Goal: Check status

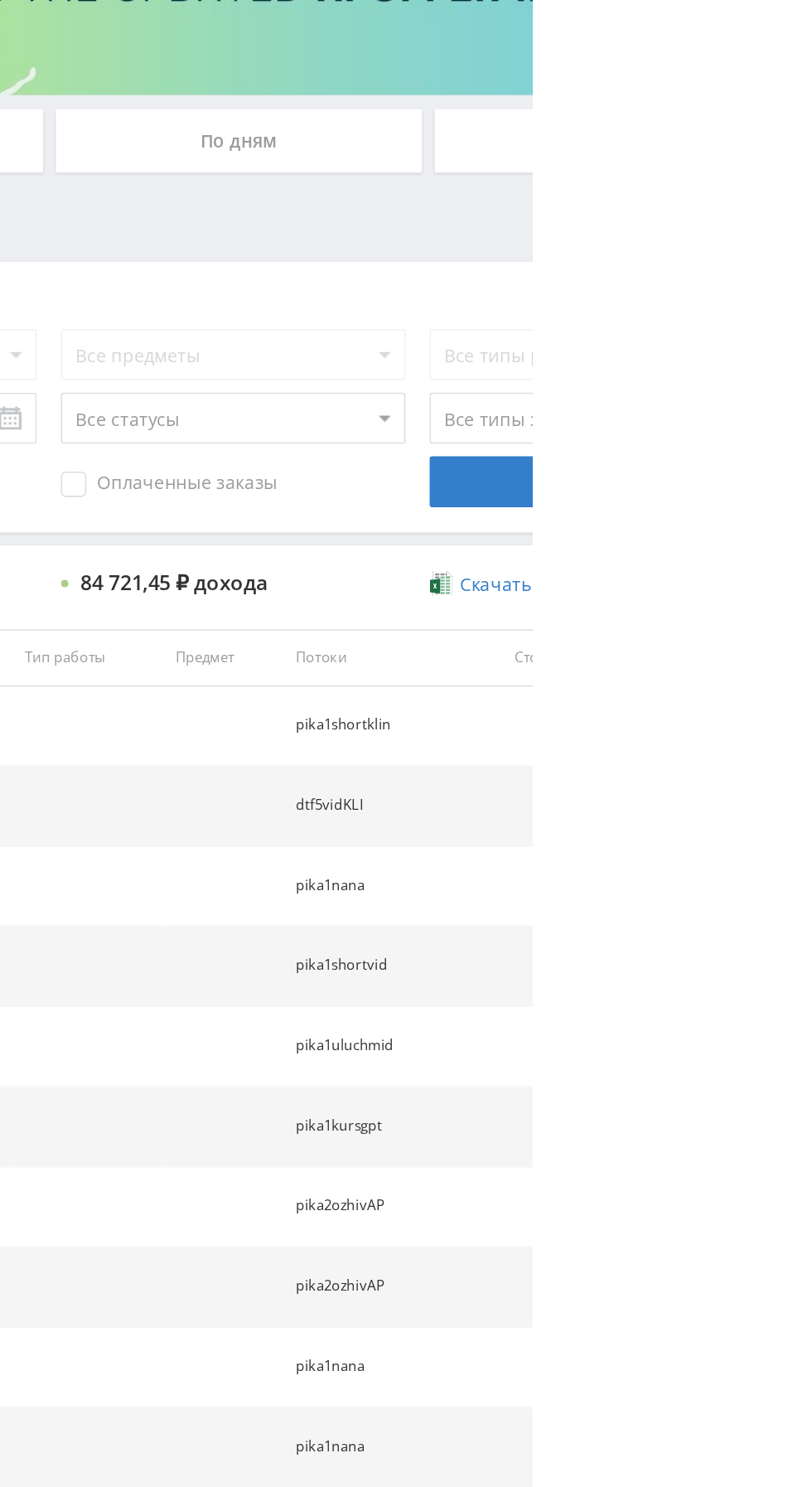
click at [780, 1276] on button "Показать ещё 10 из 7581" at bounding box center [497, 1267] width 944 height 33
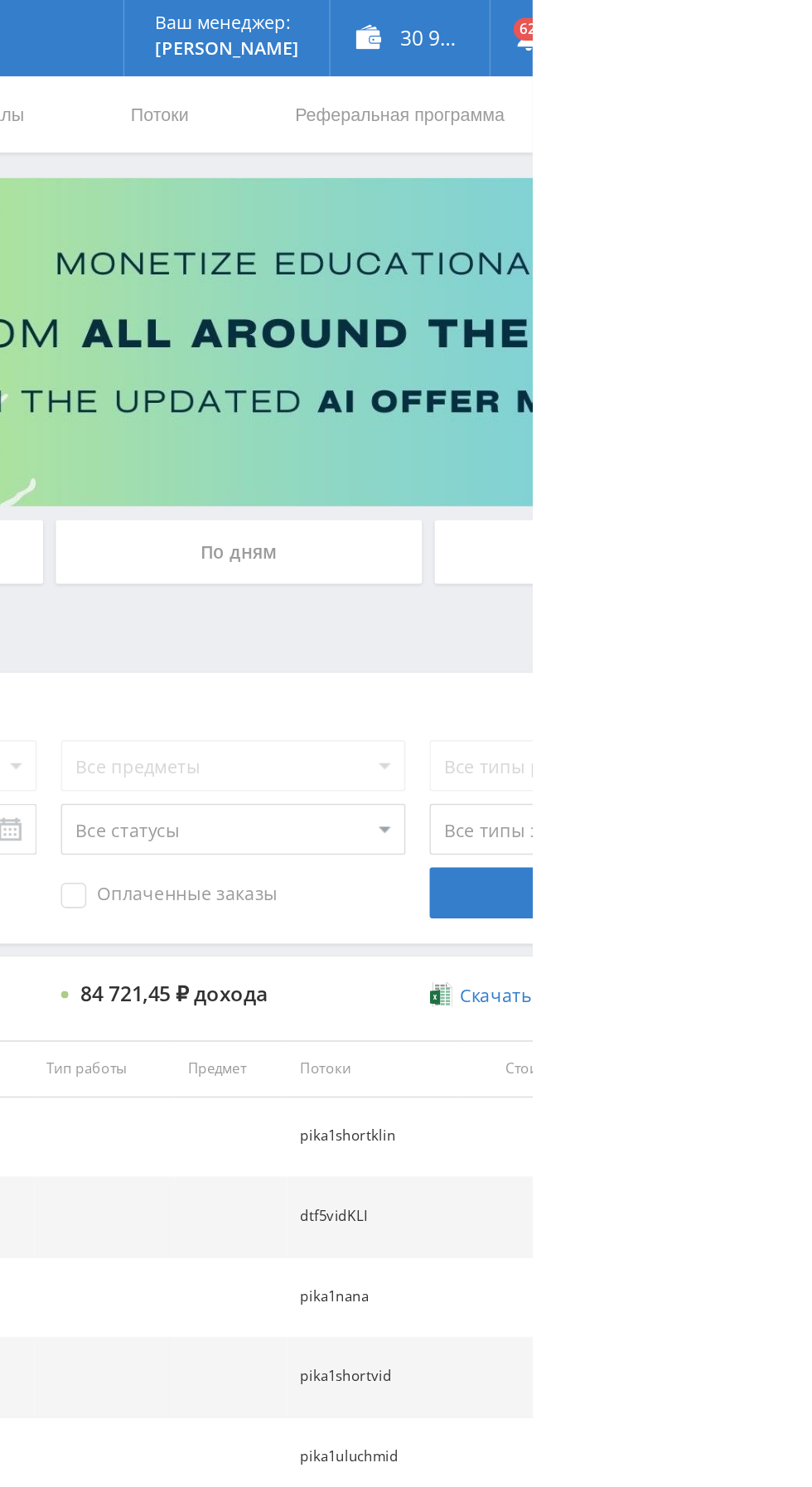
click at [689, 350] on div "По дням" at bounding box center [620, 359] width 238 height 41
click at [0, 0] on input "По дням" at bounding box center [0, 0] width 0 height 0
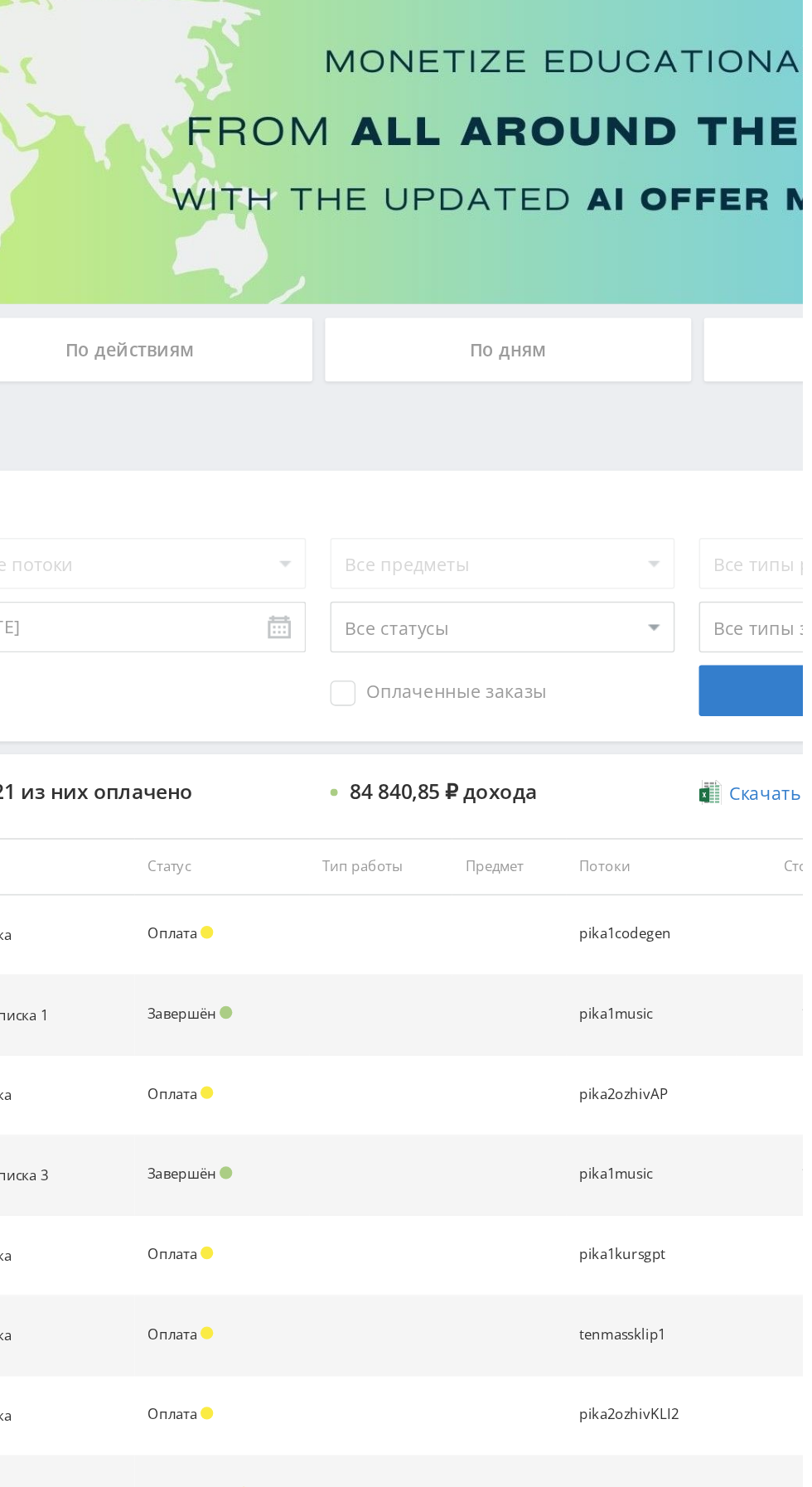
click at [627, 362] on div "По дням" at bounding box center [620, 359] width 238 height 41
click at [0, 0] on input "По дням" at bounding box center [0, 0] width 0 height 0
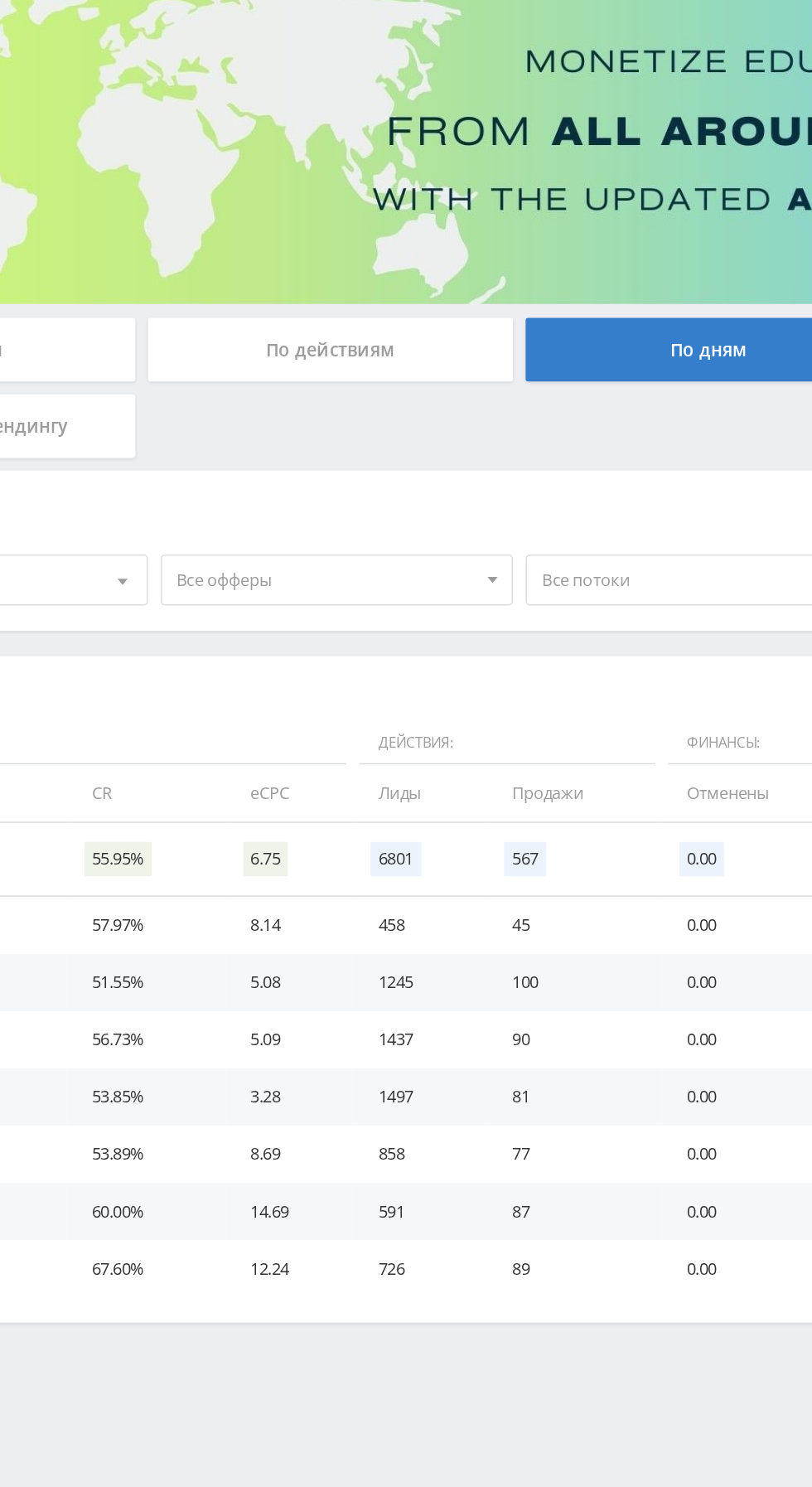
click at [405, 509] on span "Все офферы" at bounding box center [370, 510] width 194 height 32
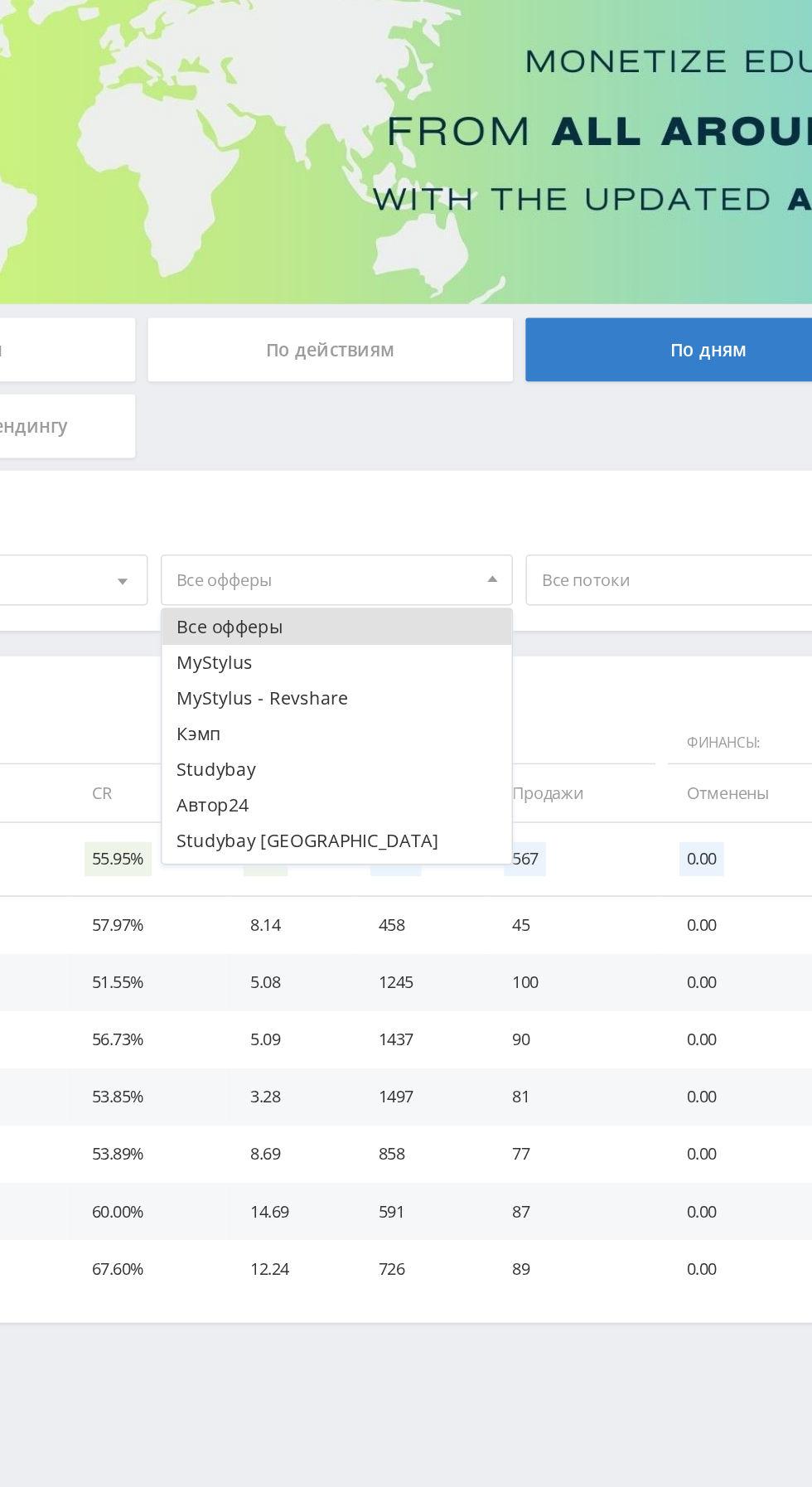
click at [288, 650] on button "Автор24" at bounding box center [379, 656] width 229 height 23
